Goal: Browse casually

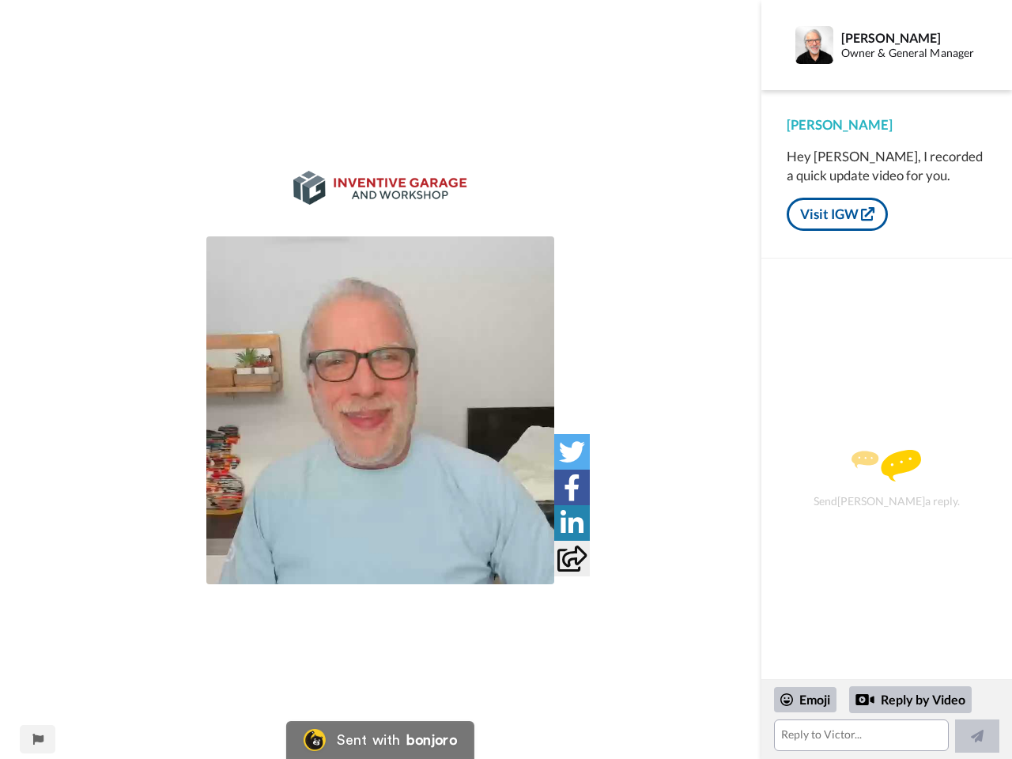
click at [380, 203] on img at bounding box center [380, 188] width 174 height 34
click at [380, 410] on img at bounding box center [380, 410] width 348 height 348
click at [572, 452] on icon at bounding box center [572, 452] width 26 height 26
click at [572, 487] on icon at bounding box center [572, 487] width 17 height 26
click at [572, 523] on icon at bounding box center [572, 523] width 23 height 26
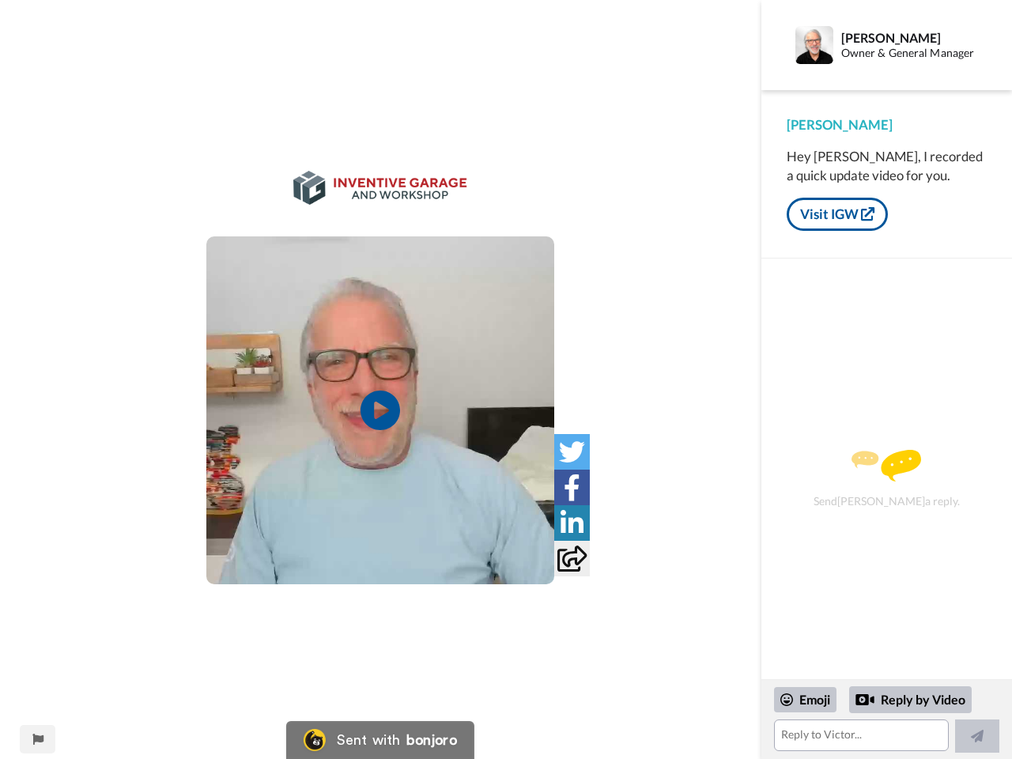
click at [572, 558] on icon at bounding box center [572, 559] width 29 height 26
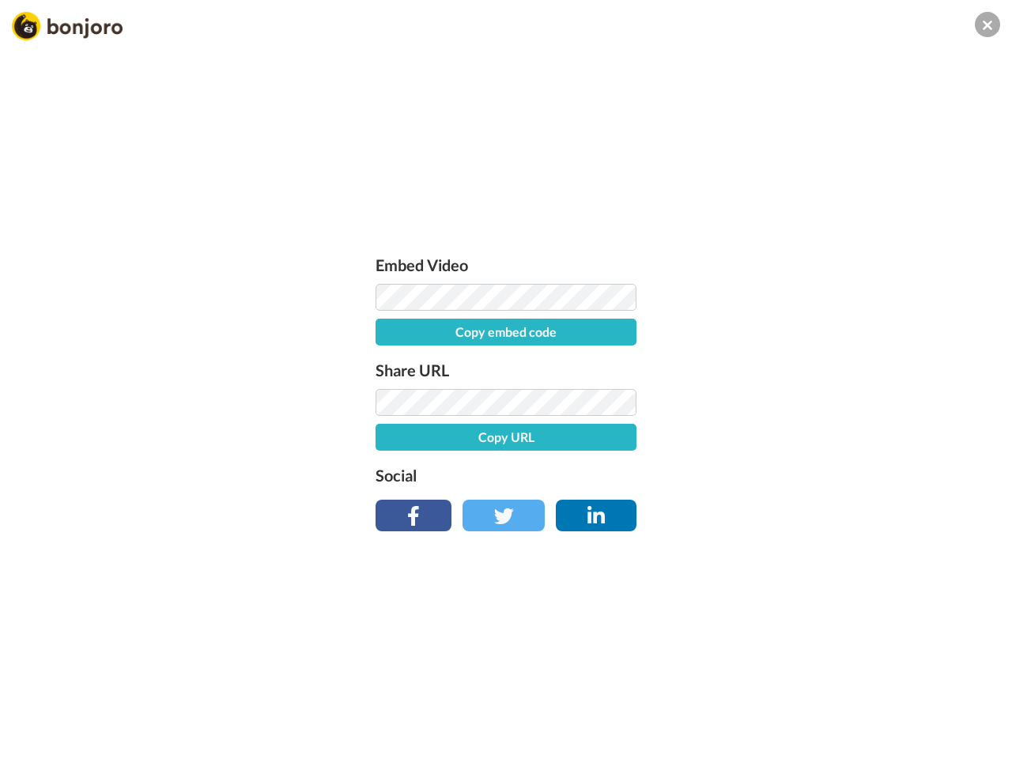
click at [37, 739] on div "Embed Video Copy embed code Share URL Copy URL Social" at bounding box center [506, 464] width 1012 height 759
click at [886, 720] on div "Embed Video Copy embed code Share URL Copy URL Social" at bounding box center [506, 464] width 1012 height 759
click at [806, 700] on div "Embed Video Copy embed code Share URL Copy URL Social" at bounding box center [506, 464] width 1012 height 759
click at [911, 700] on div "Embed Video Copy embed code Share URL Copy URL Social" at bounding box center [506, 464] width 1012 height 759
